Goal: Task Accomplishment & Management: Use online tool/utility

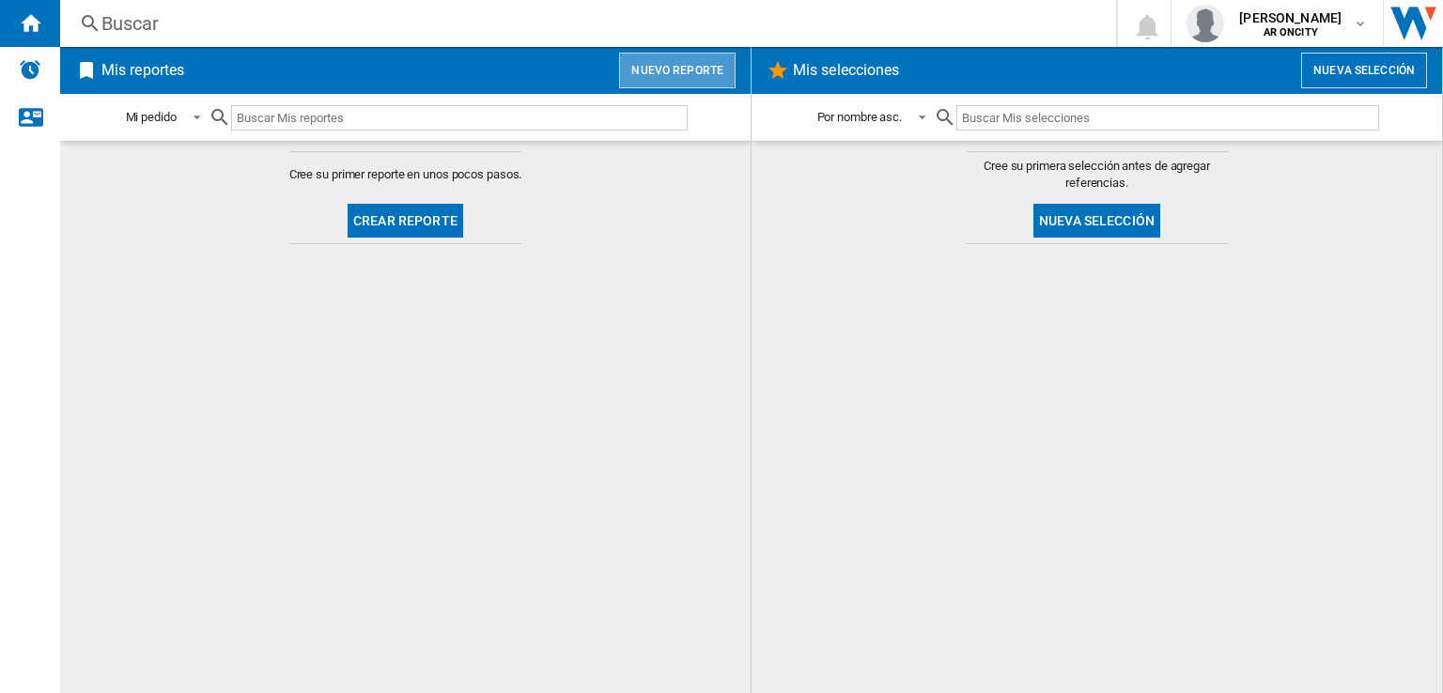
click at [685, 62] on button "Nuevo reporte" at bounding box center [677, 71] width 117 height 36
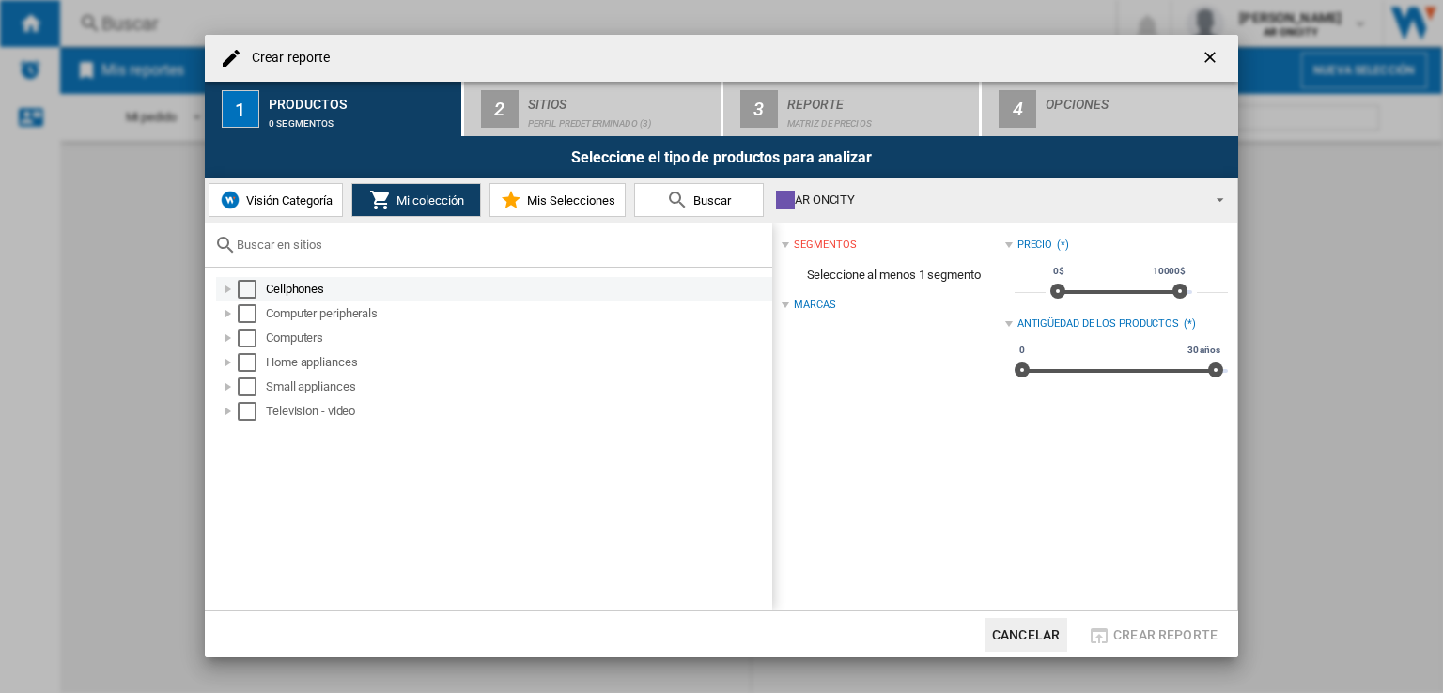
click at [244, 289] on div "Select" at bounding box center [247, 289] width 19 height 19
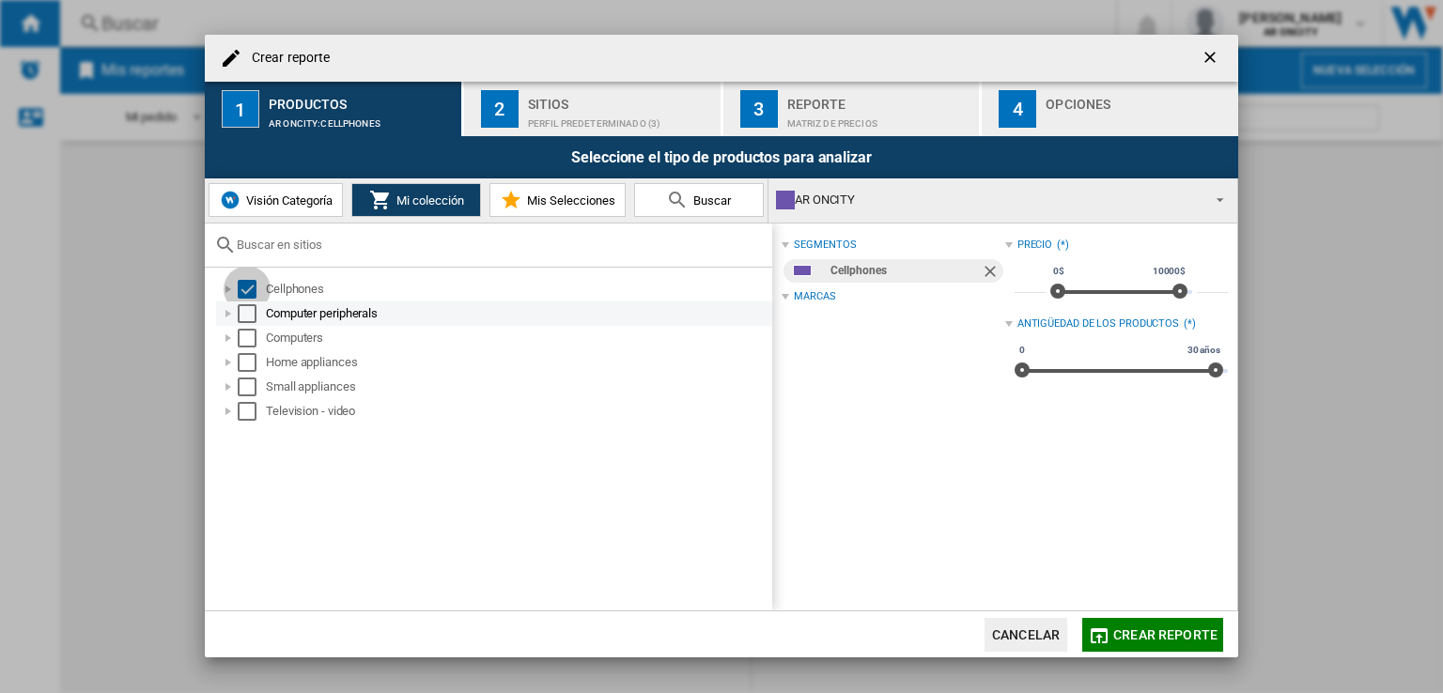
click at [245, 316] on div "Select" at bounding box center [247, 313] width 19 height 19
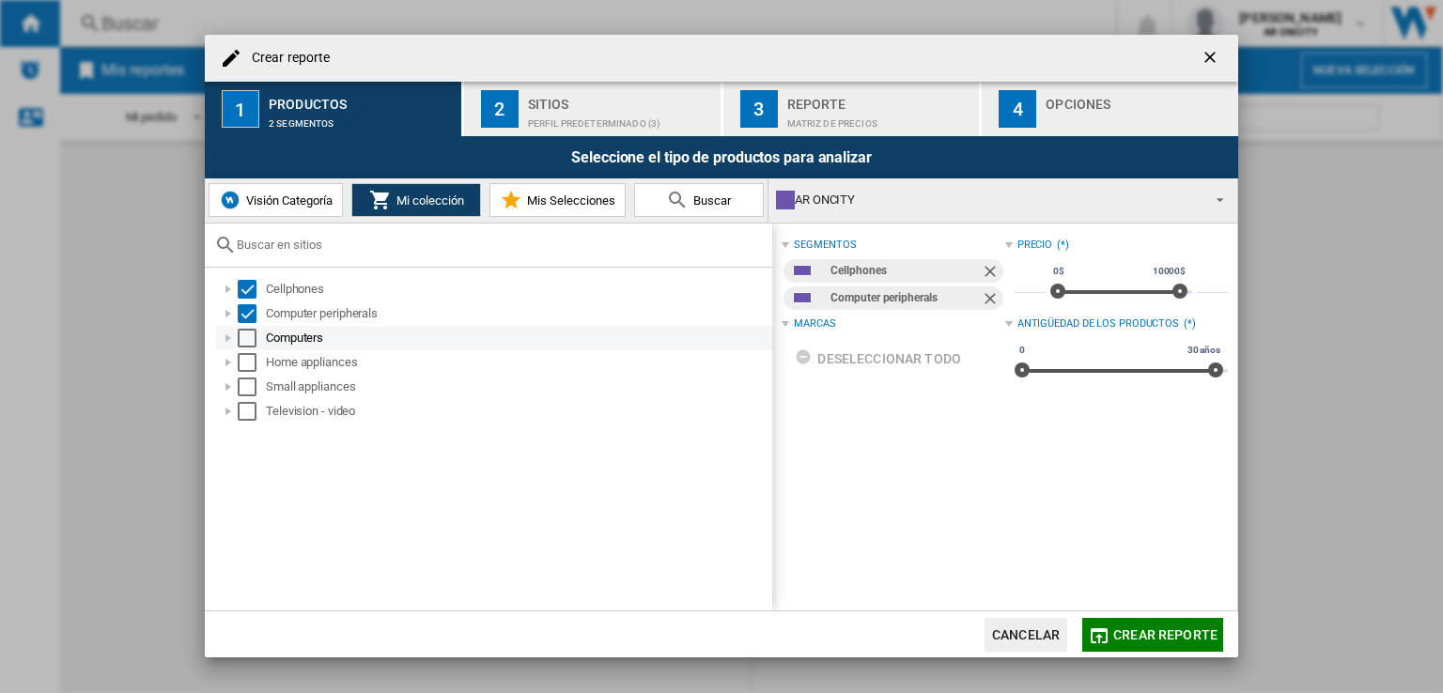
click at [246, 333] on div "Select" at bounding box center [247, 338] width 19 height 19
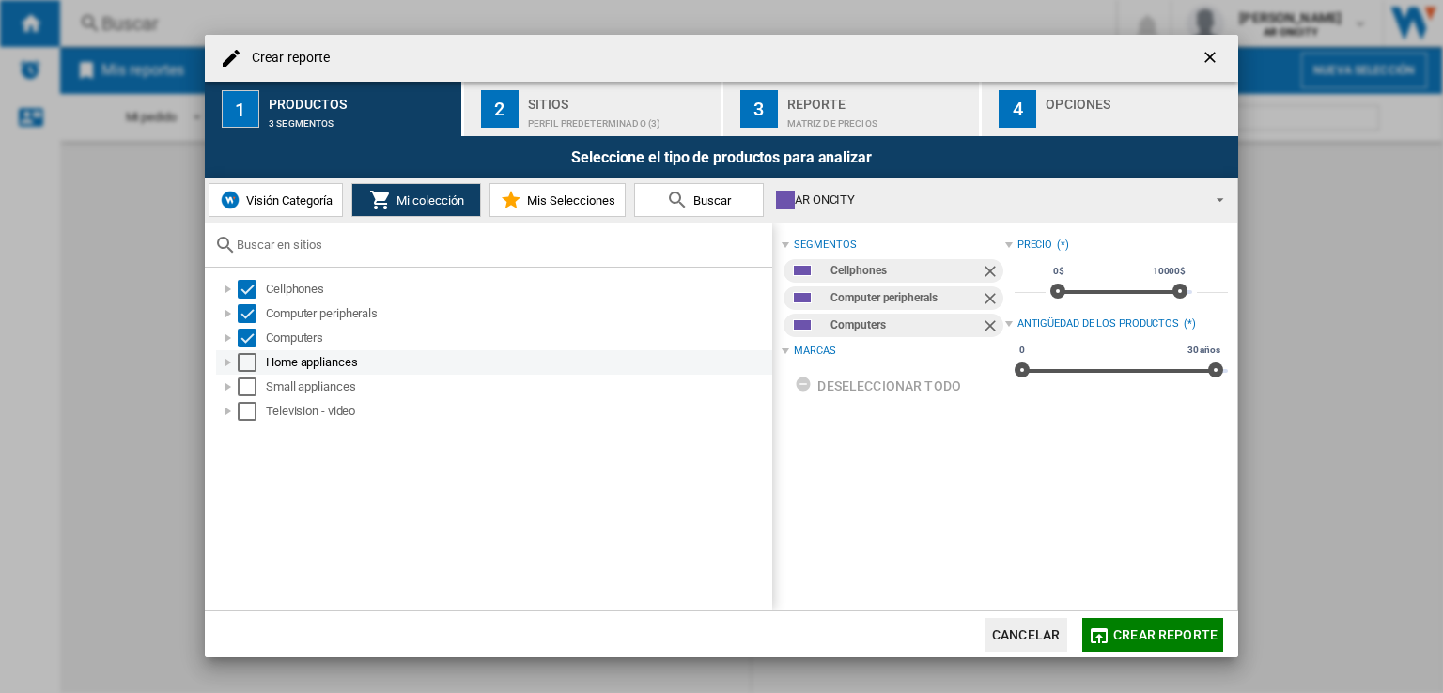
click at [247, 362] on div "Select" at bounding box center [247, 362] width 19 height 19
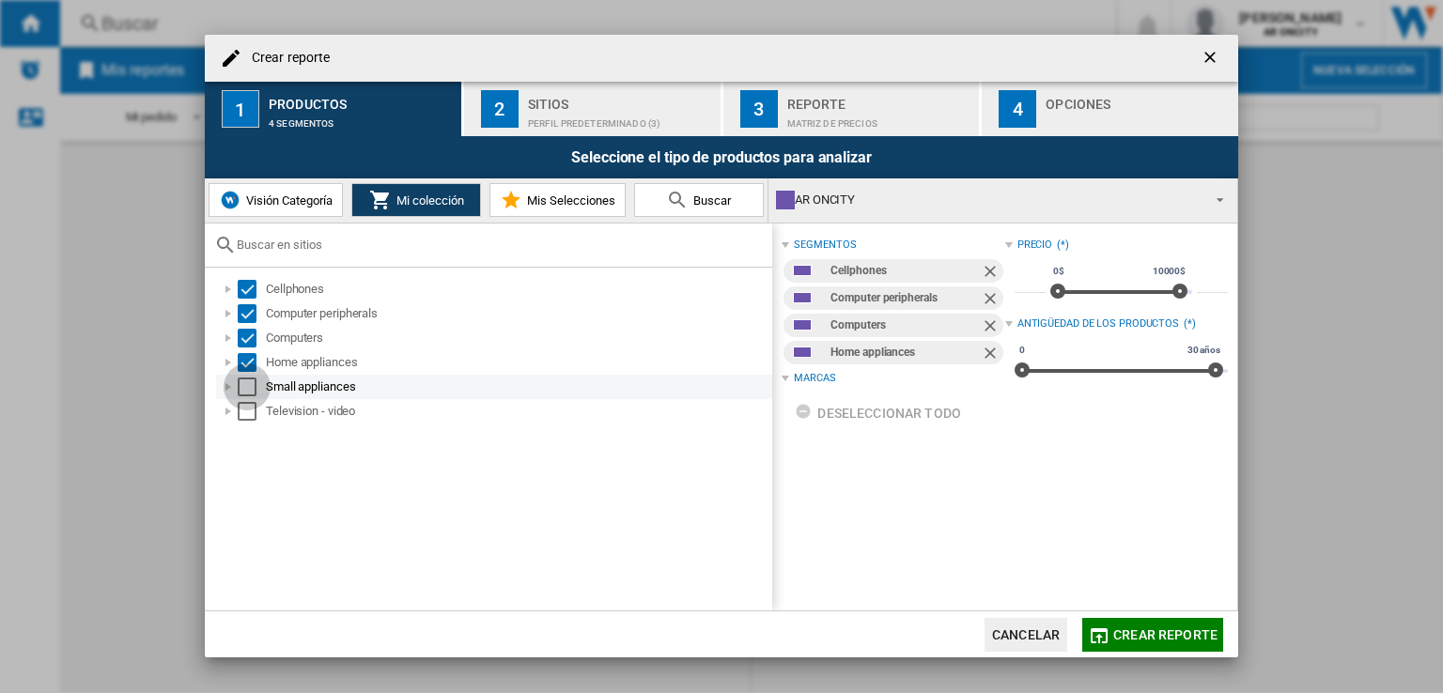
click at [248, 380] on div "Select" at bounding box center [247, 387] width 19 height 19
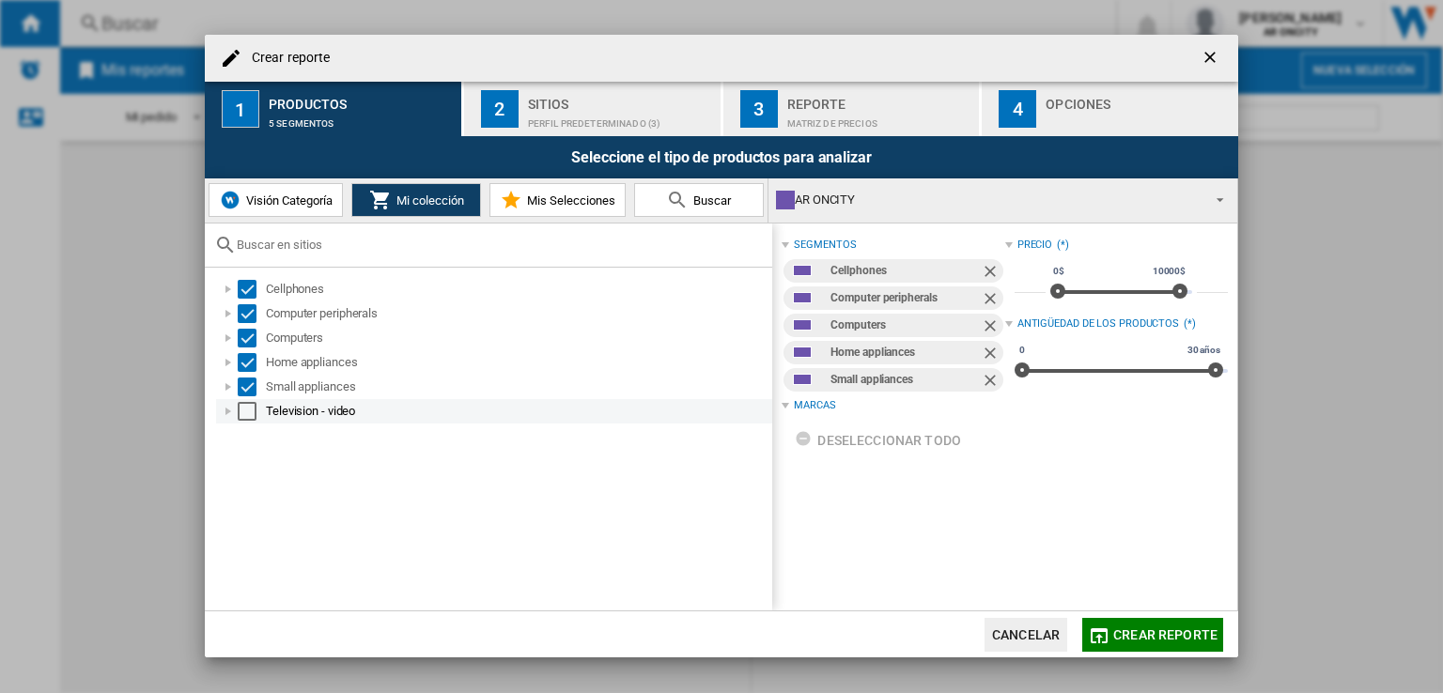
click at [247, 403] on div "Select" at bounding box center [247, 411] width 19 height 19
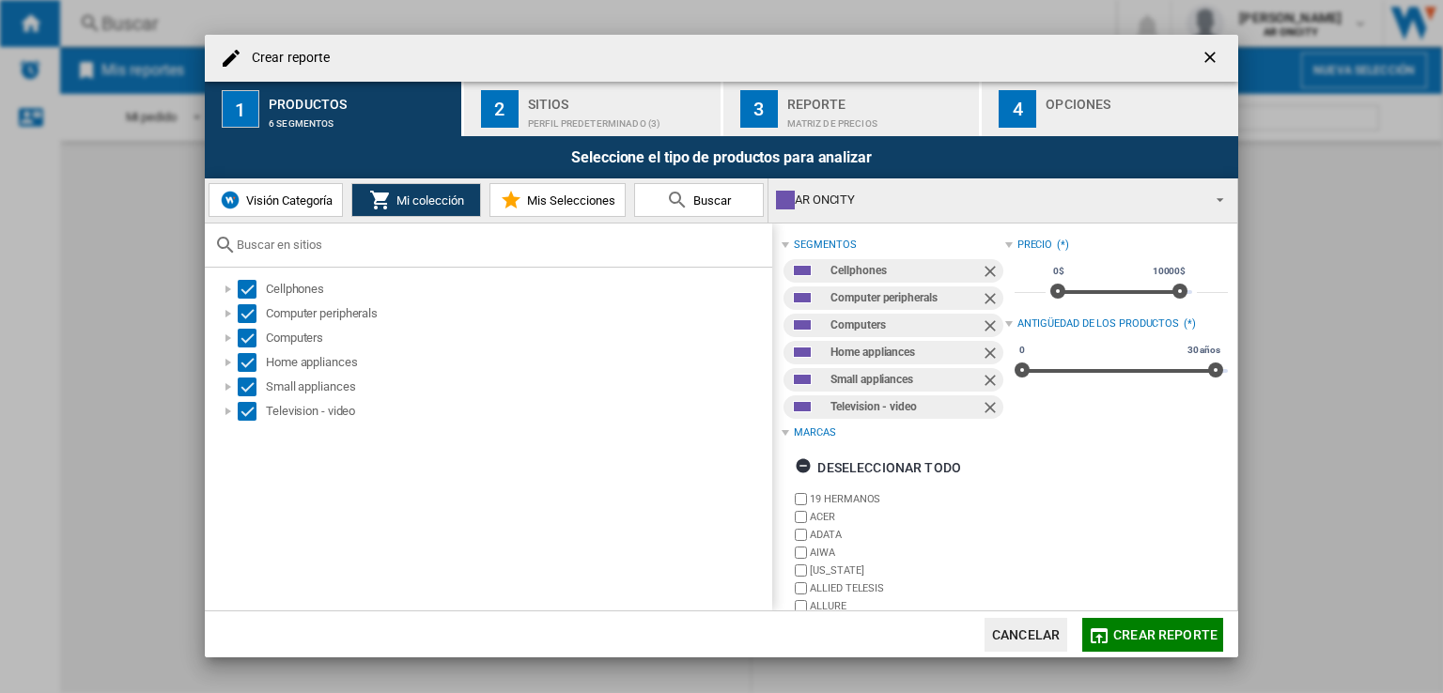
click at [553, 115] on div "Perfil predeterminado (3)" at bounding box center [620, 119] width 185 height 20
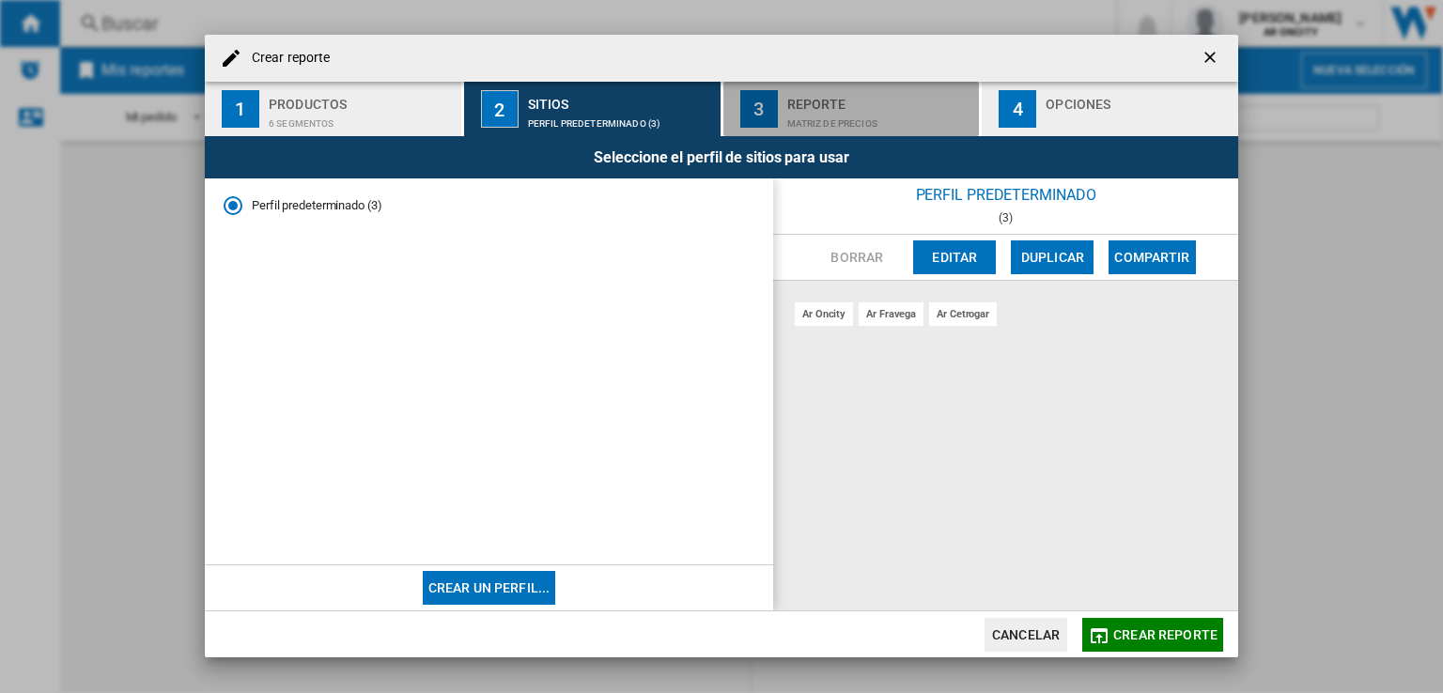
click at [846, 94] on div "Reporte" at bounding box center [879, 99] width 185 height 20
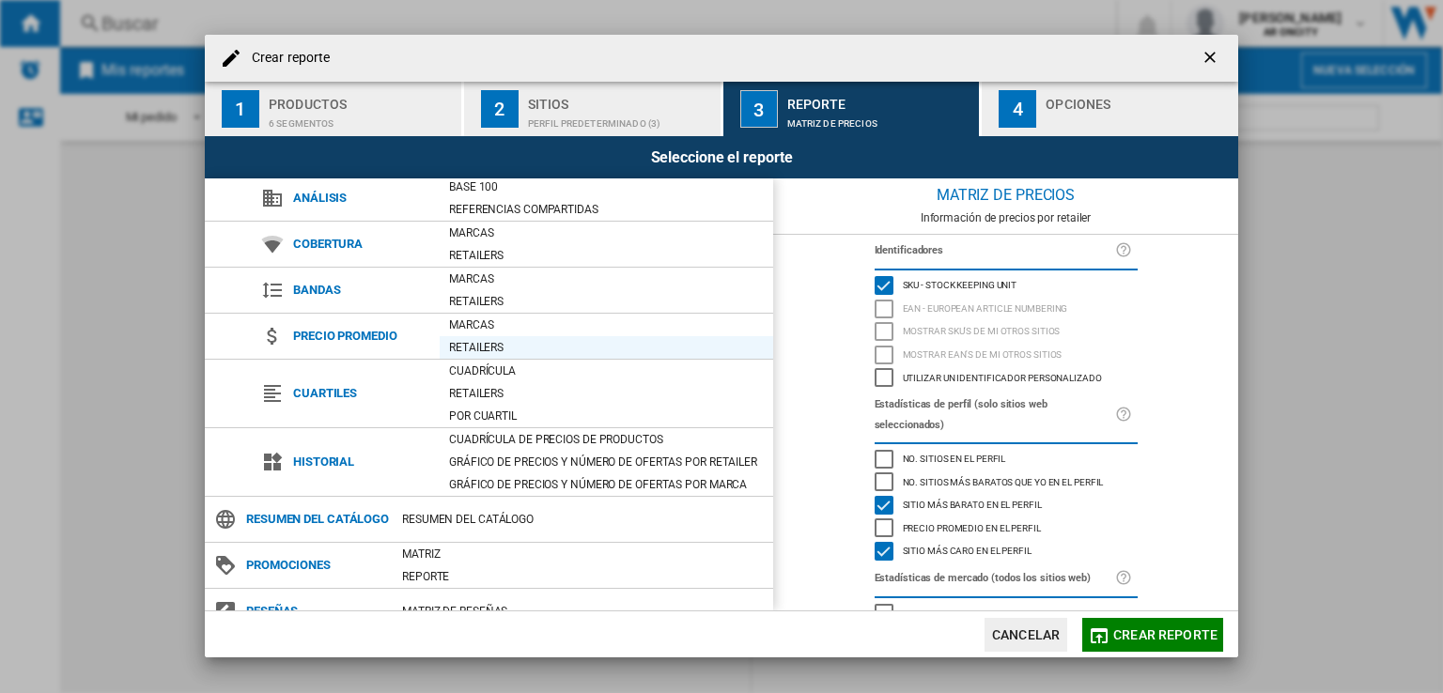
scroll to position [70, 0]
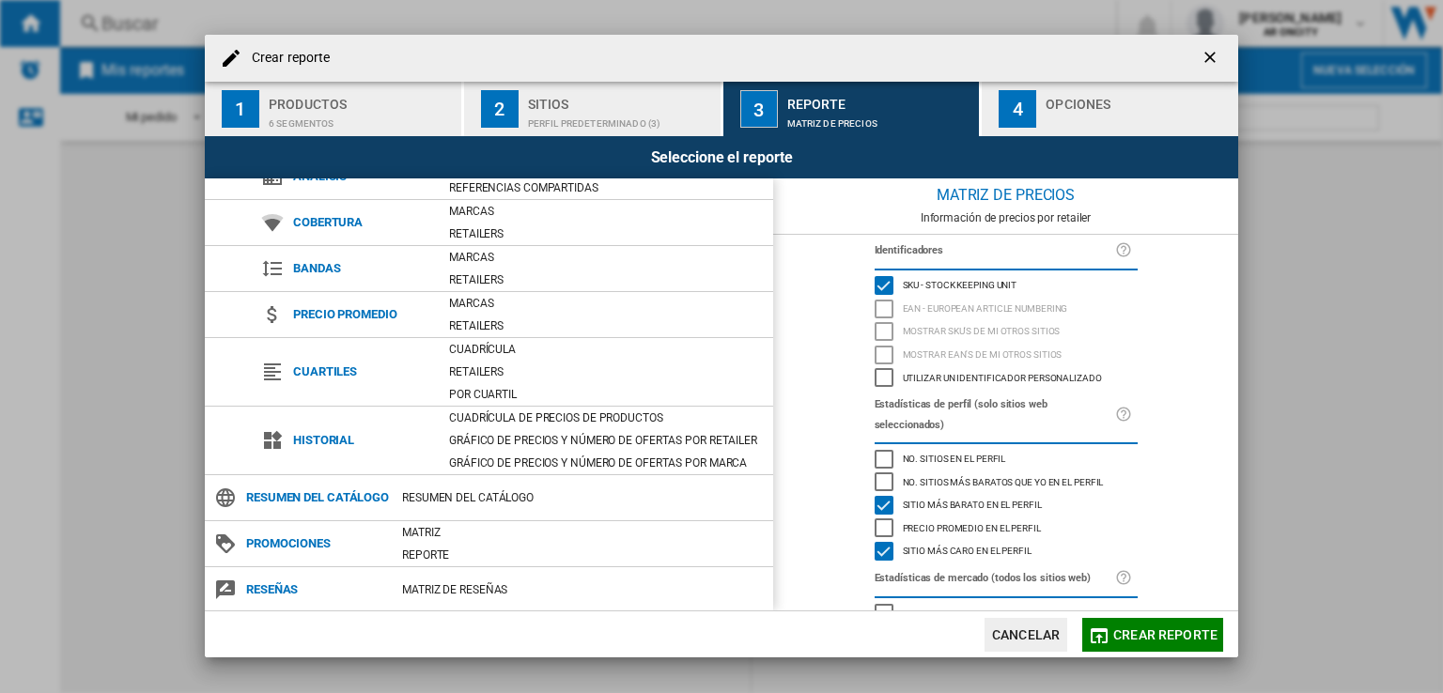
click at [432, 518] on span at bounding box center [583, 514] width 381 height 11
click at [432, 527] on div "Matriz" at bounding box center [583, 532] width 381 height 19
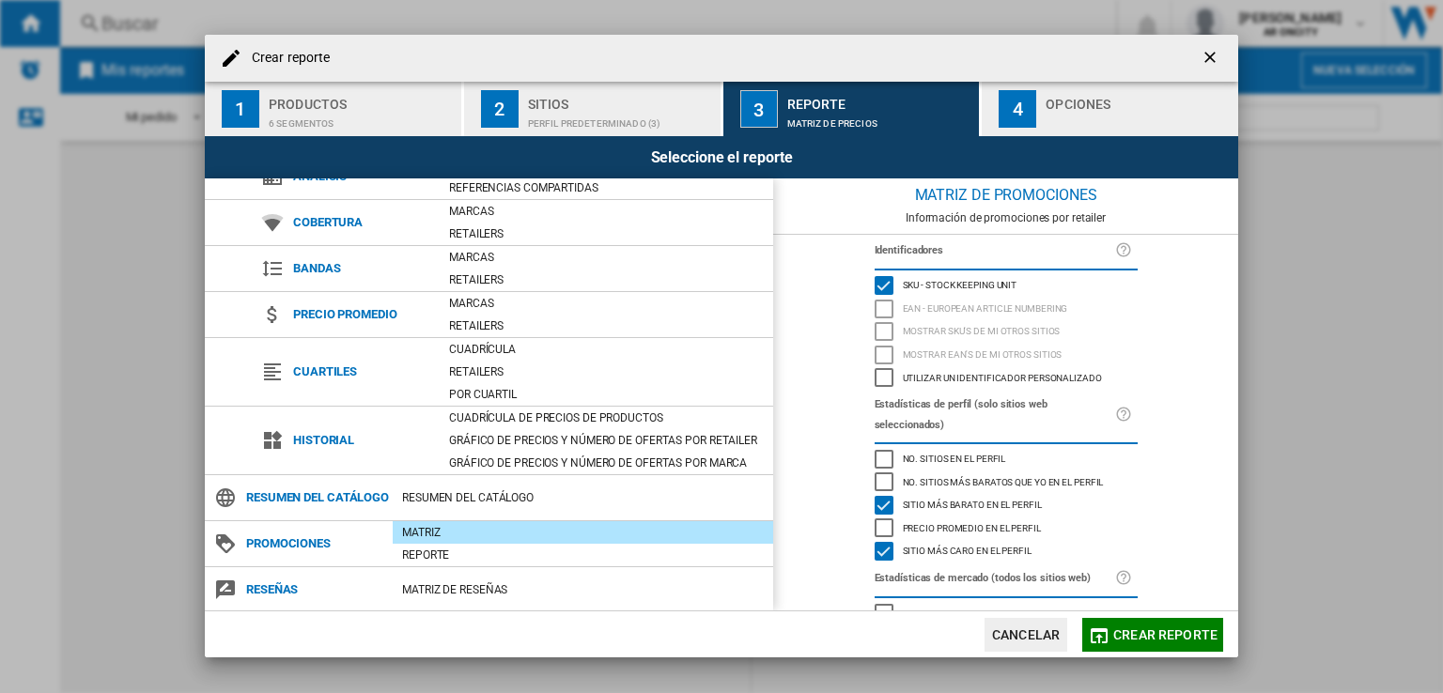
click at [1037, 114] on button "4 Opciones" at bounding box center [1110, 109] width 257 height 54
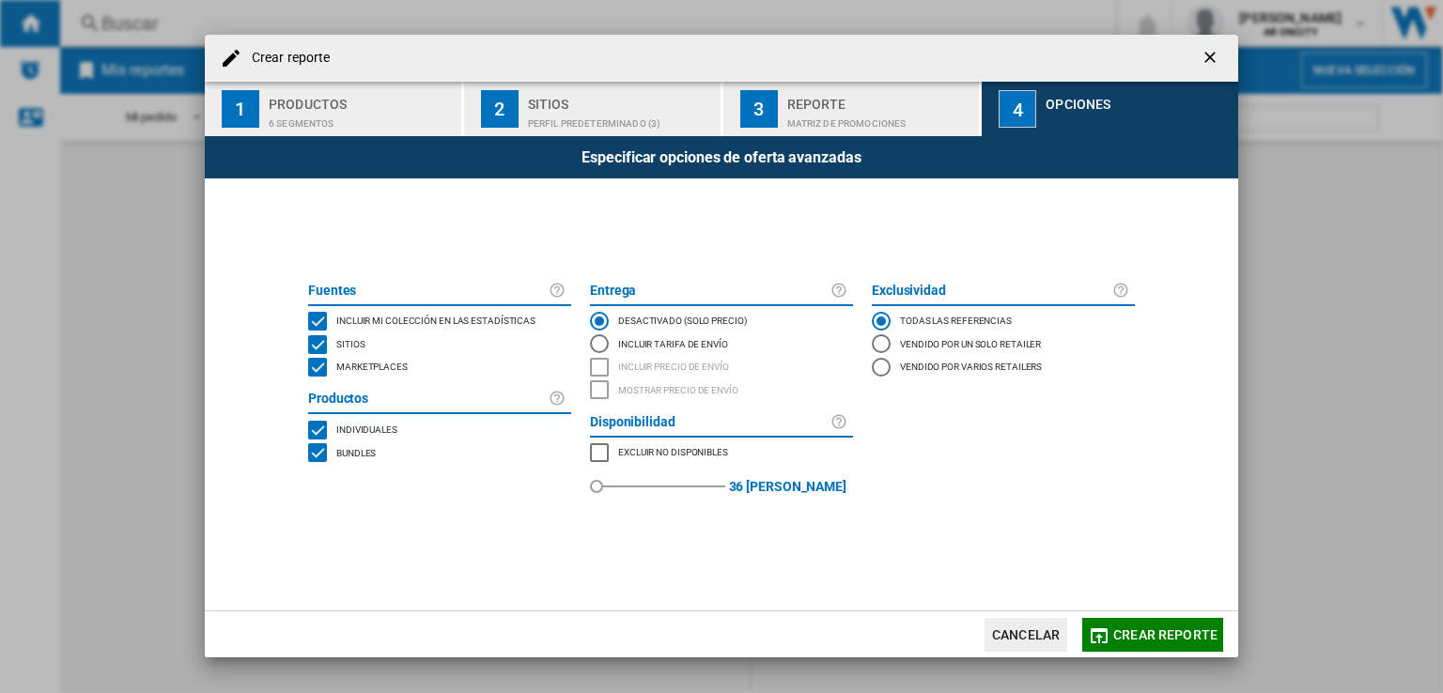
click at [1135, 637] on span "Crear reporte" at bounding box center [1165, 635] width 104 height 15
